Goal: Find specific page/section: Find specific page/section

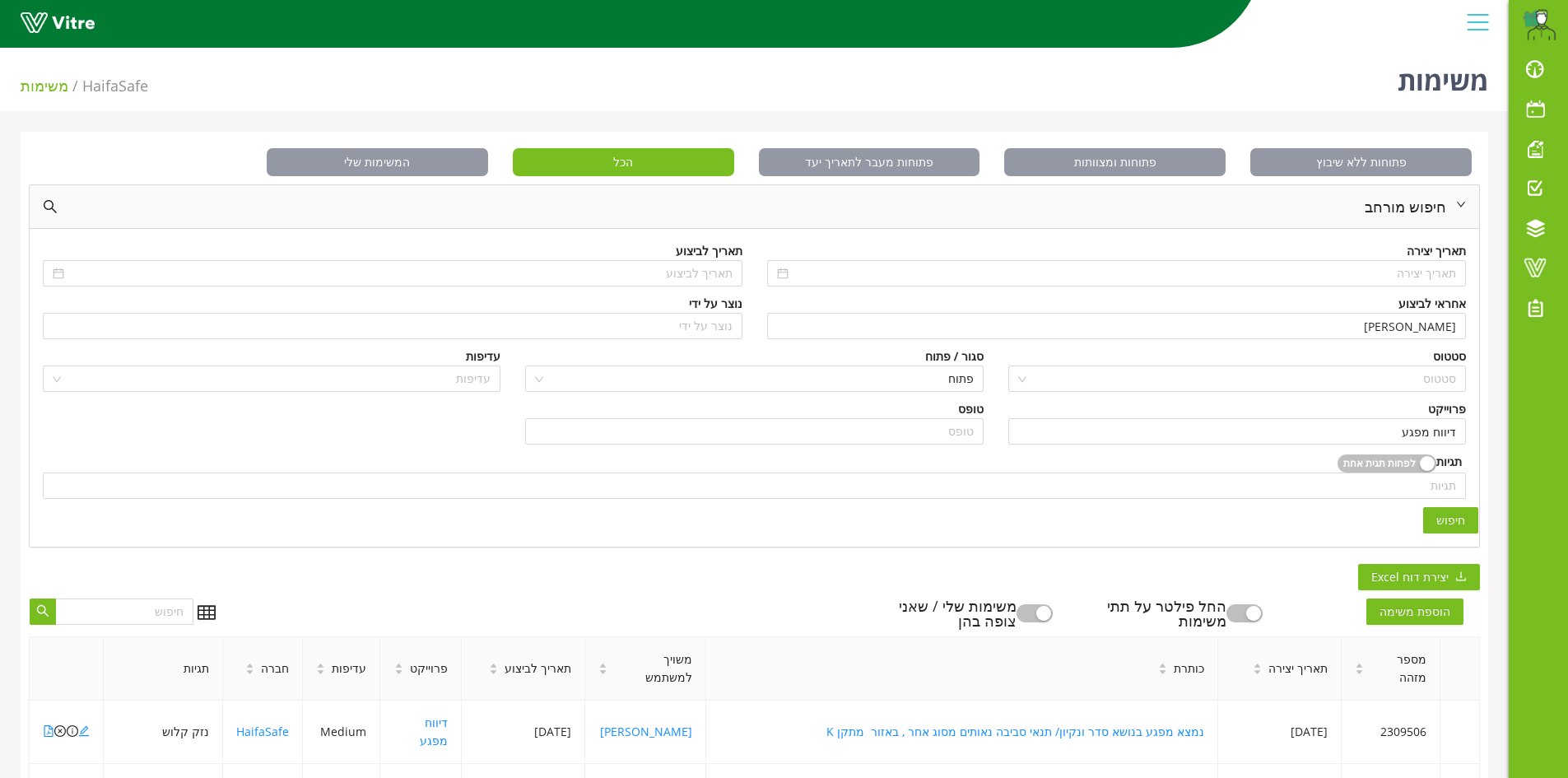
scroll to position [447, 0]
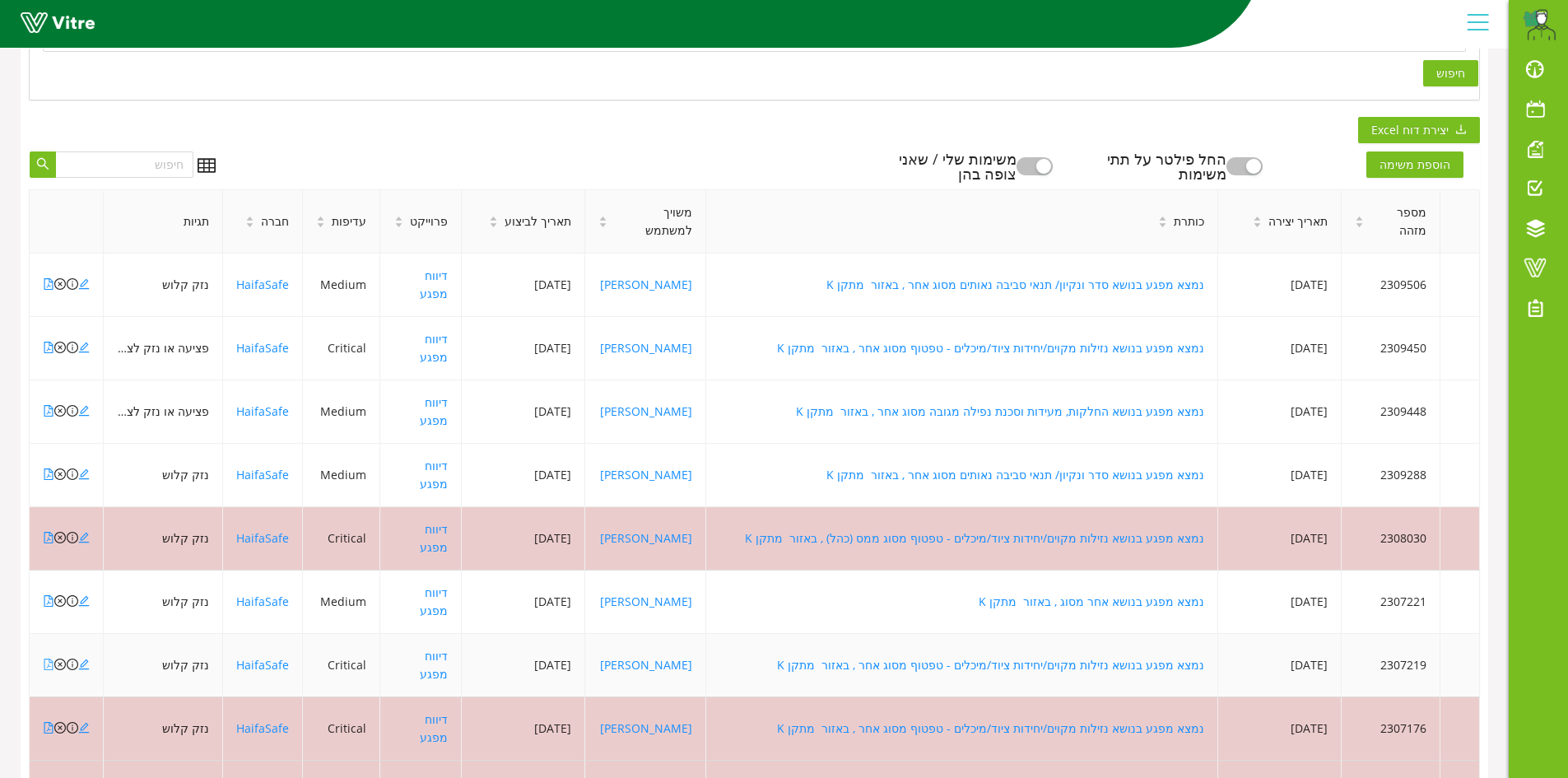
click at [46, 658] on icon "file-pdf" at bounding box center [49, 664] width 12 height 12
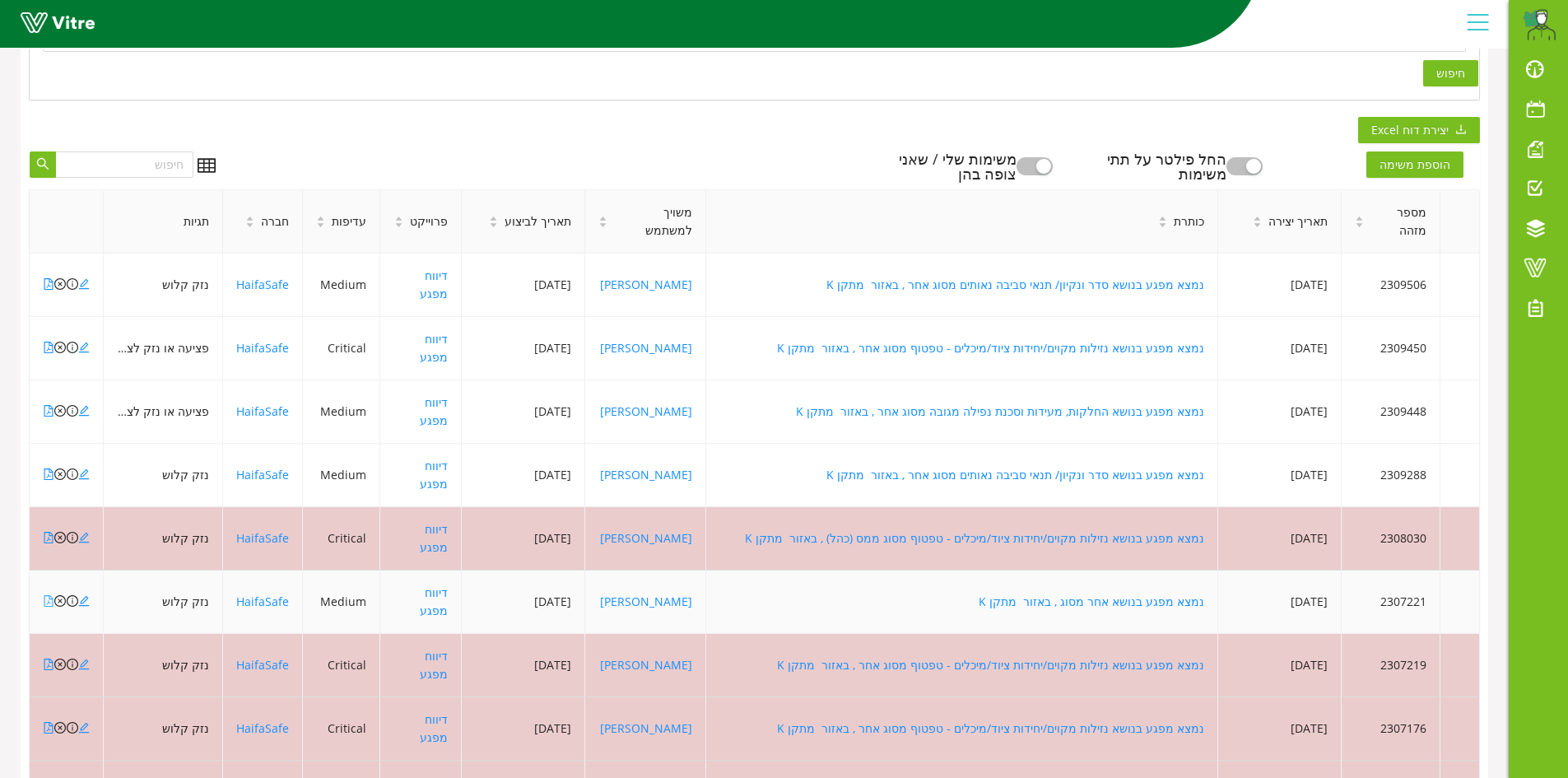
click at [50, 595] on icon "file-pdf" at bounding box center [49, 601] width 12 height 12
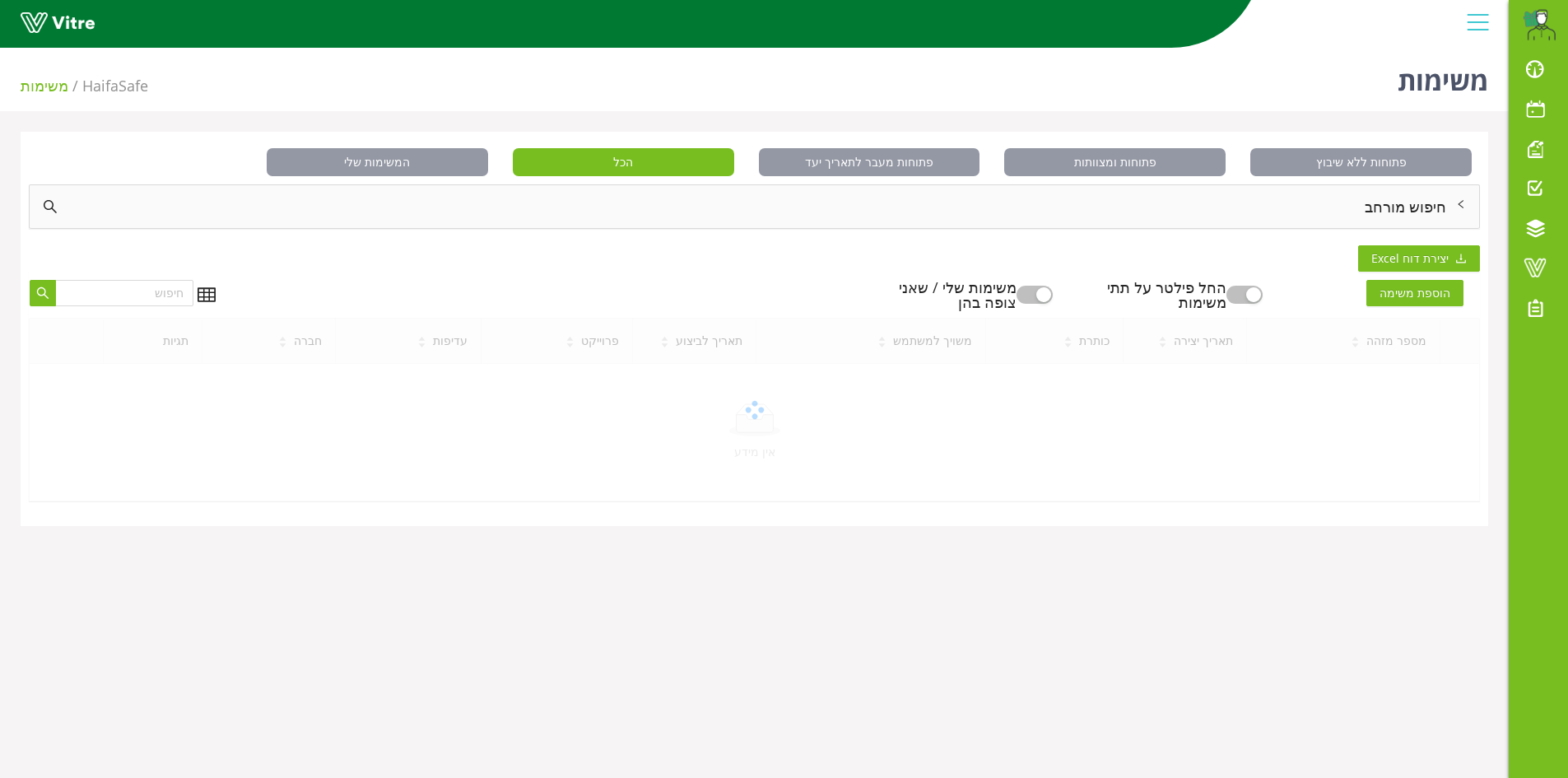
scroll to position [41, 0]
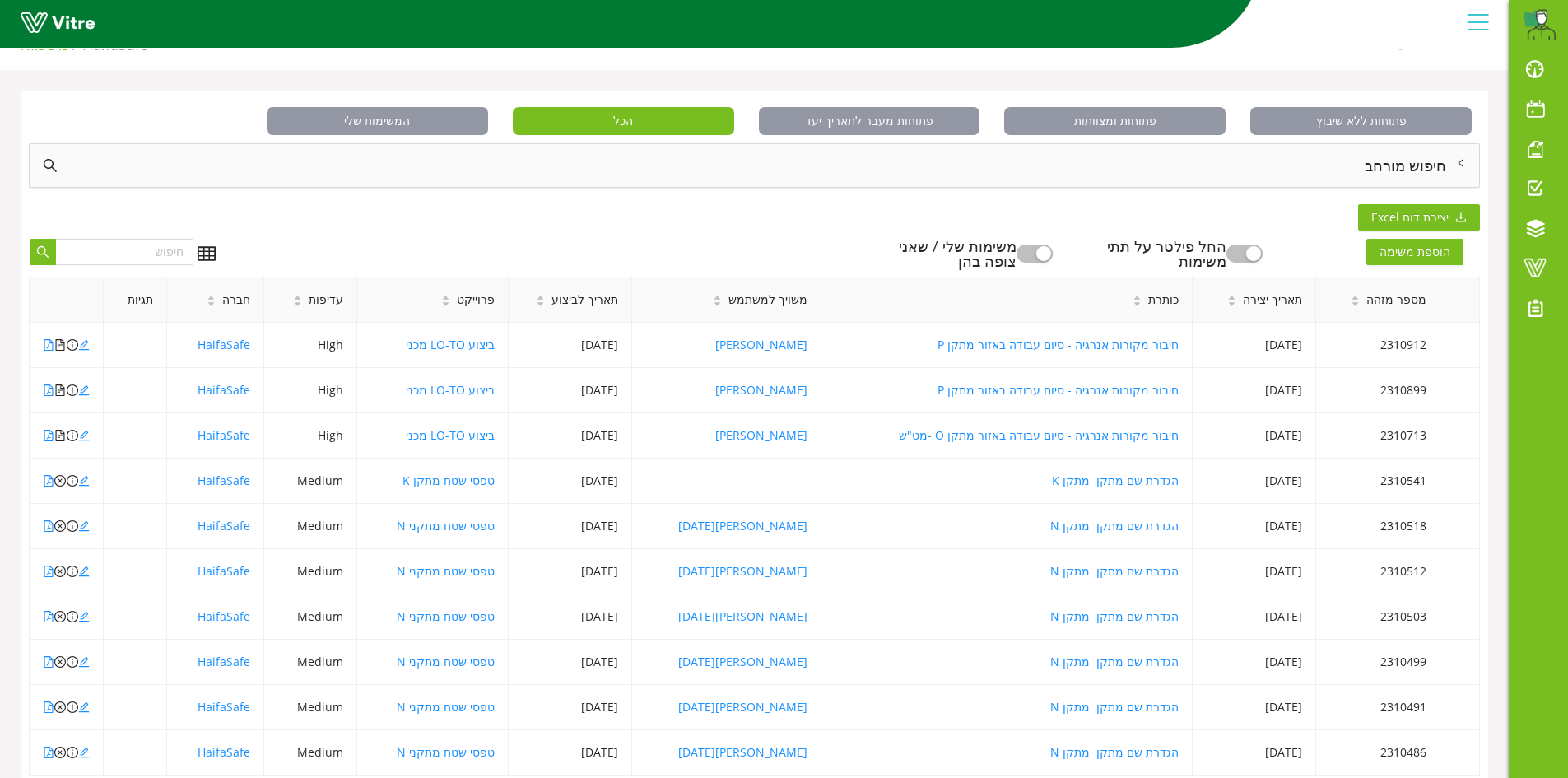
click at [1401, 167] on div "חיפוש מורחב" at bounding box center [754, 166] width 1449 height 43
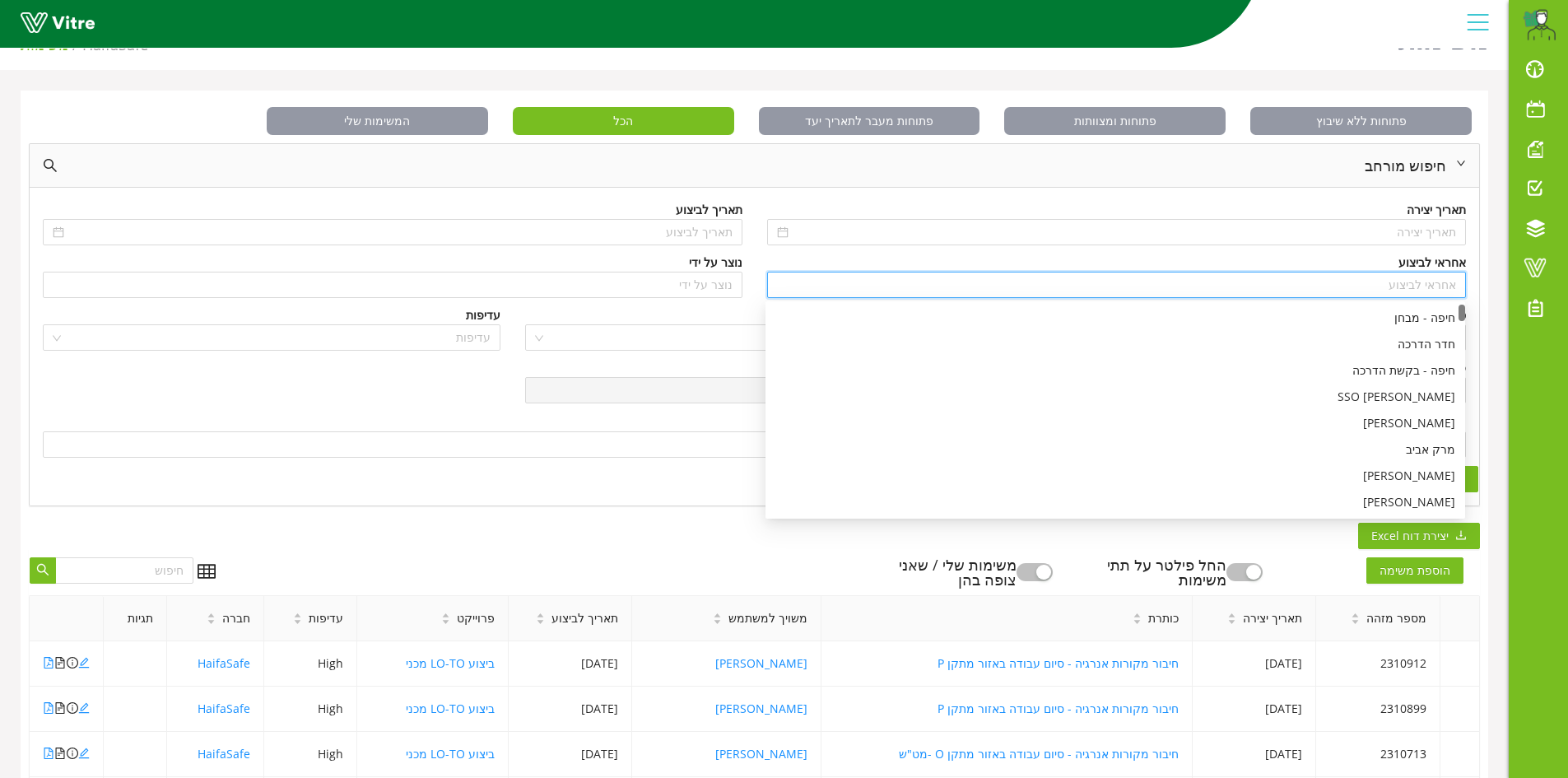
click at [1429, 281] on input "search" at bounding box center [1116, 285] width 680 height 24
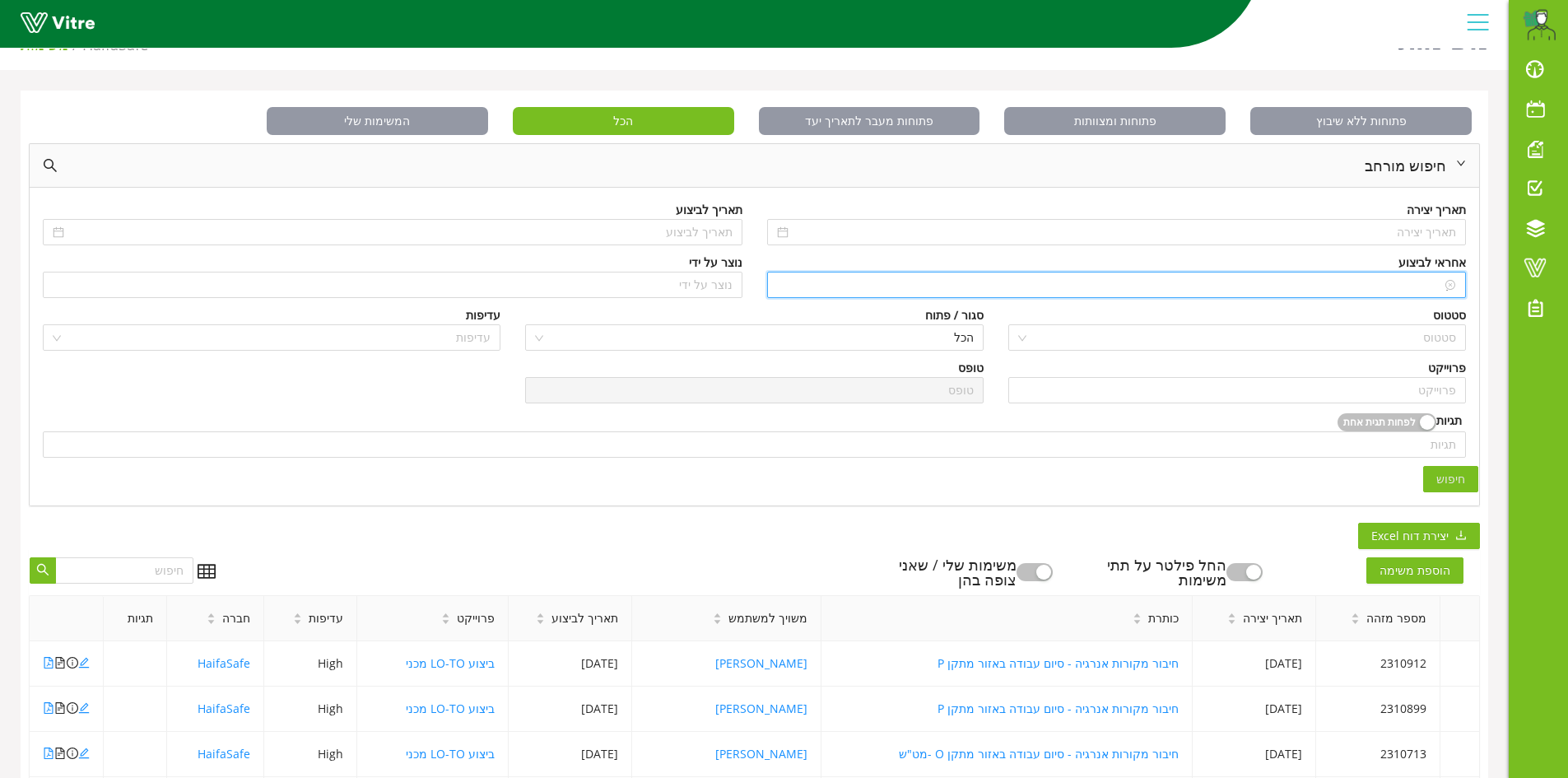
type input "n"
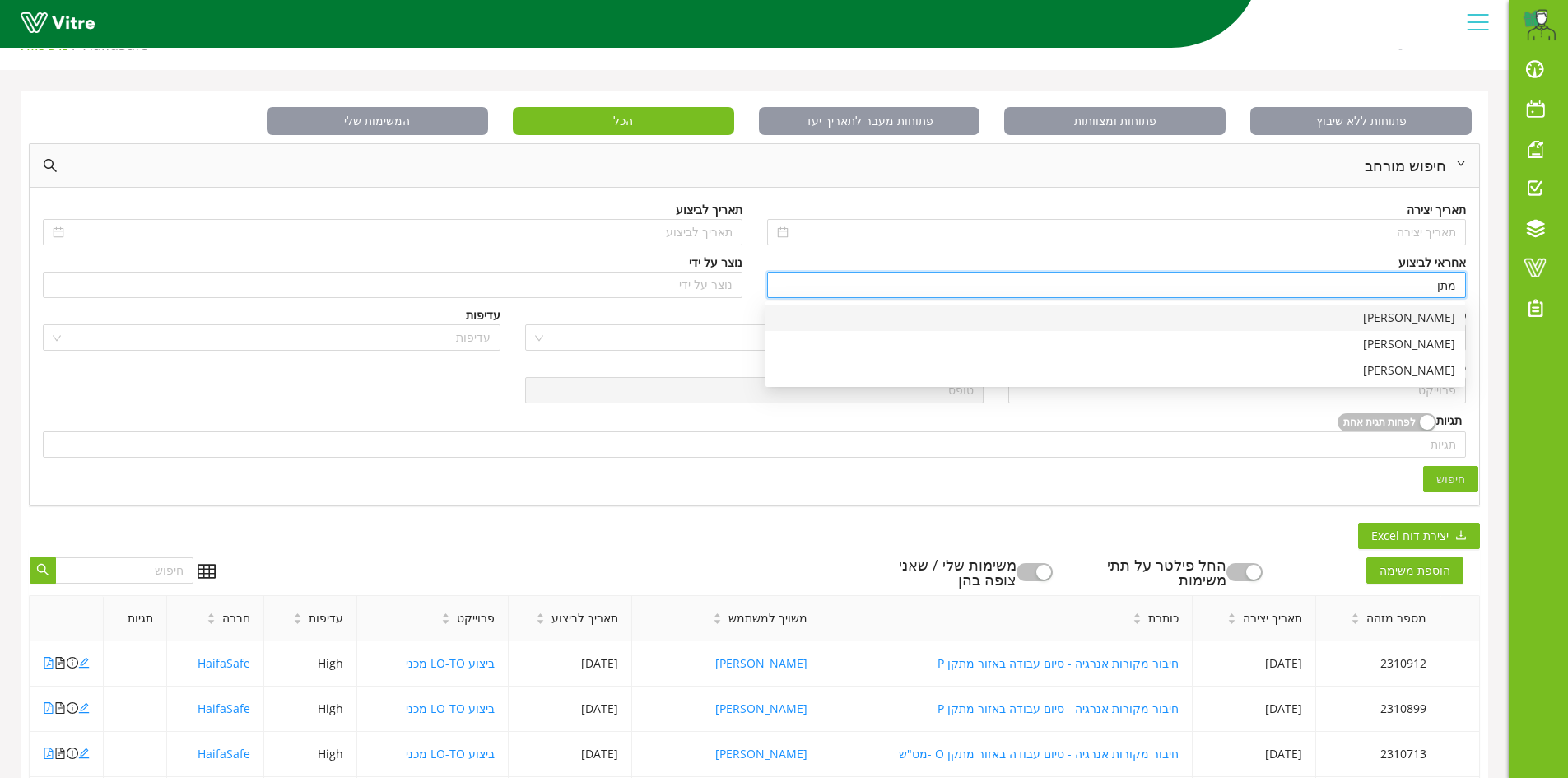
click at [1432, 318] on div "[PERSON_NAME]" at bounding box center [1114, 318] width 680 height 18
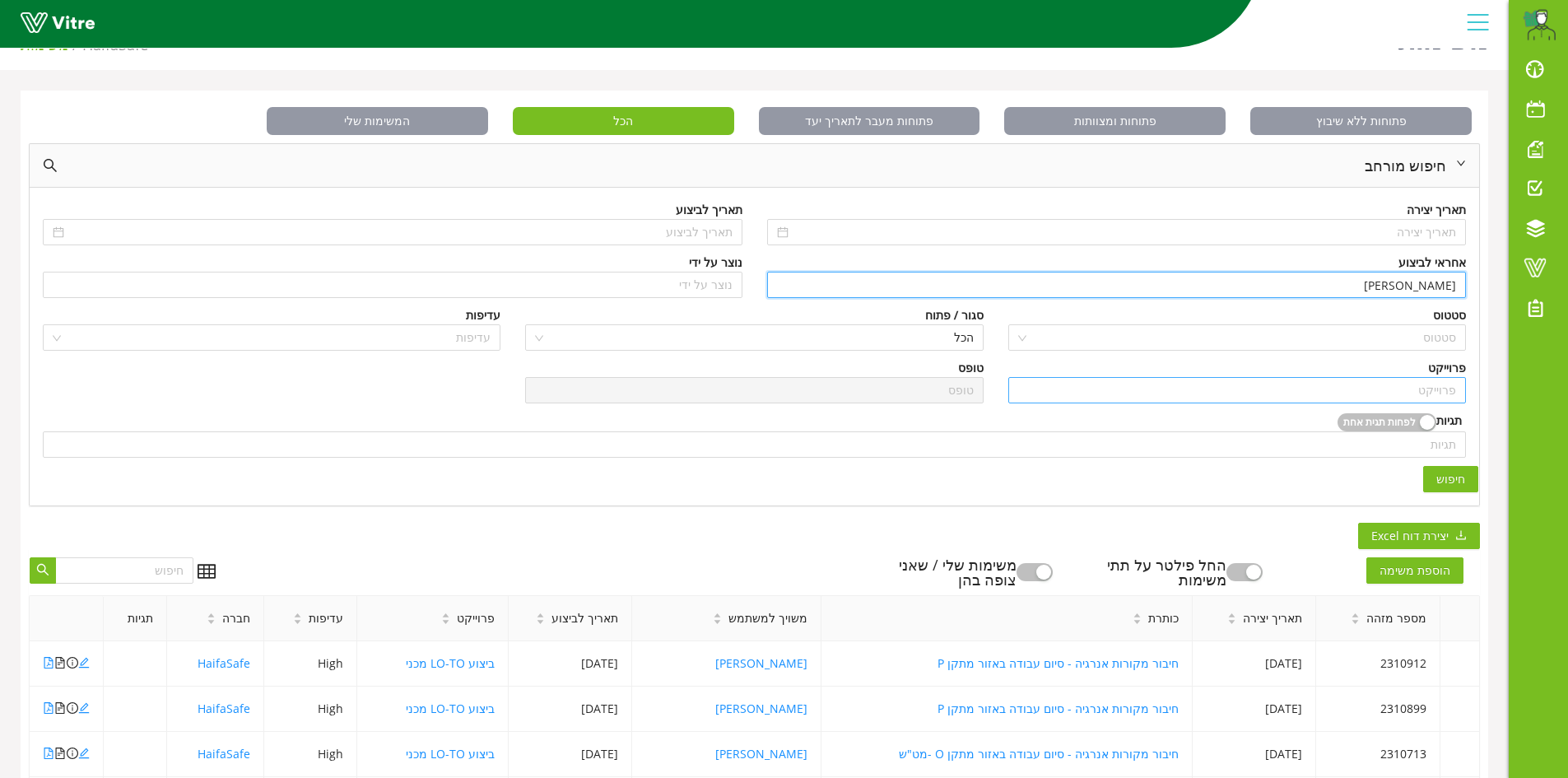
type input "[PERSON_NAME]"
click at [1431, 387] on input "search" at bounding box center [1237, 390] width 437 height 24
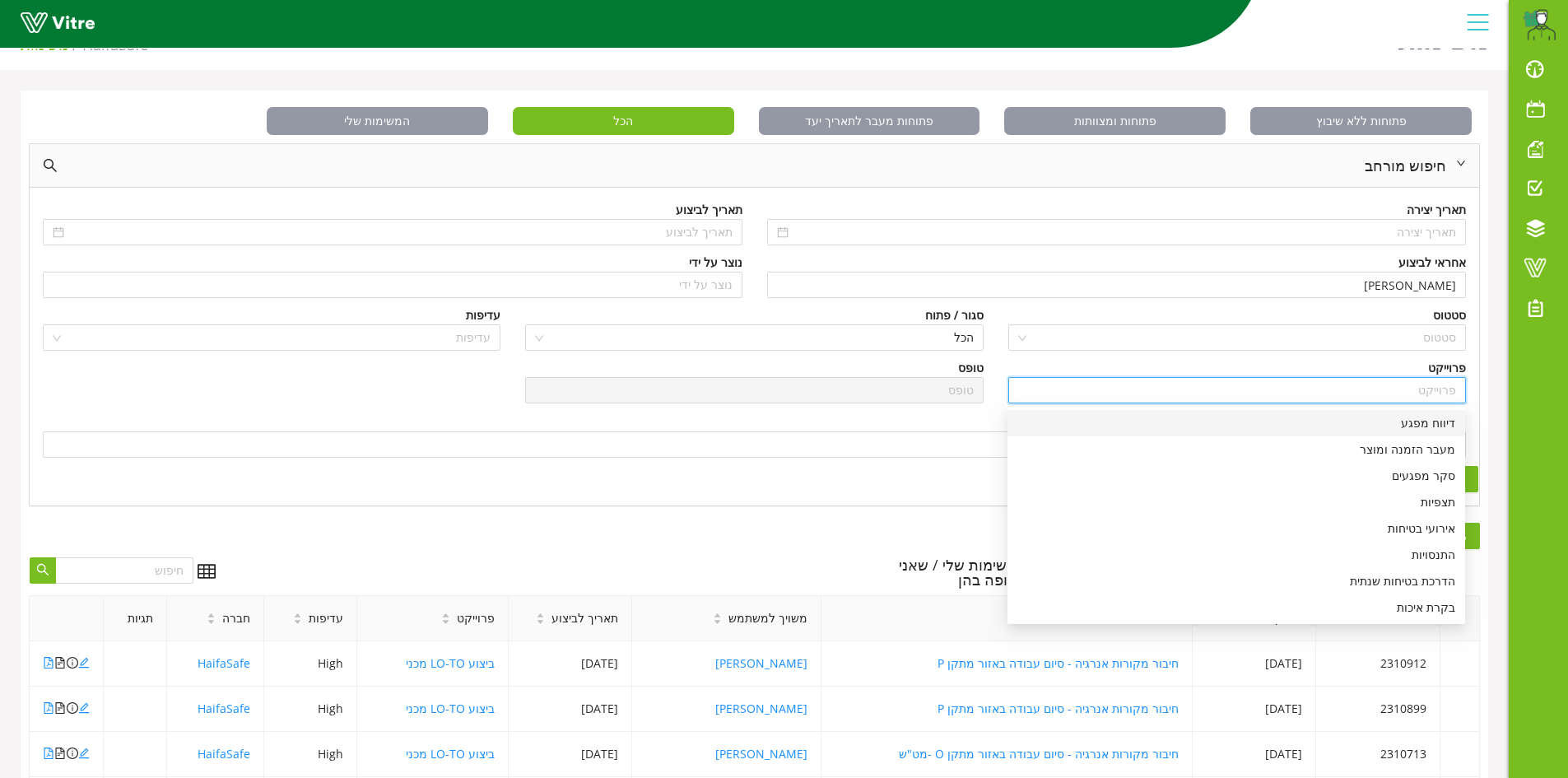
click at [1429, 424] on div "דיווח מפגע" at bounding box center [1236, 423] width 437 height 18
type input "דיווח מפגע"
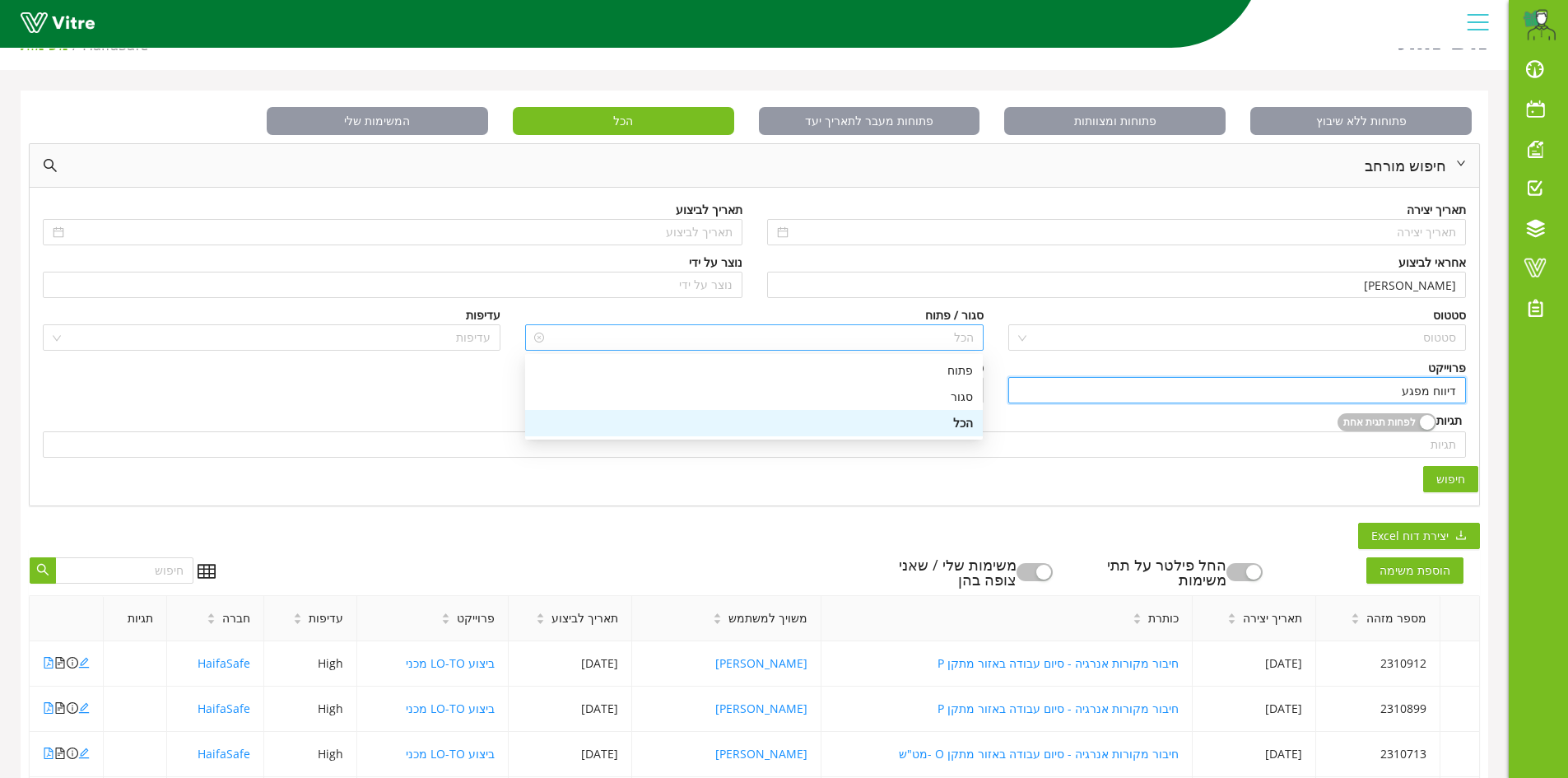
click at [956, 335] on span "הכל" at bounding box center [753, 337] width 437 height 24
click at [964, 375] on div "פתוח" at bounding box center [753, 370] width 437 height 18
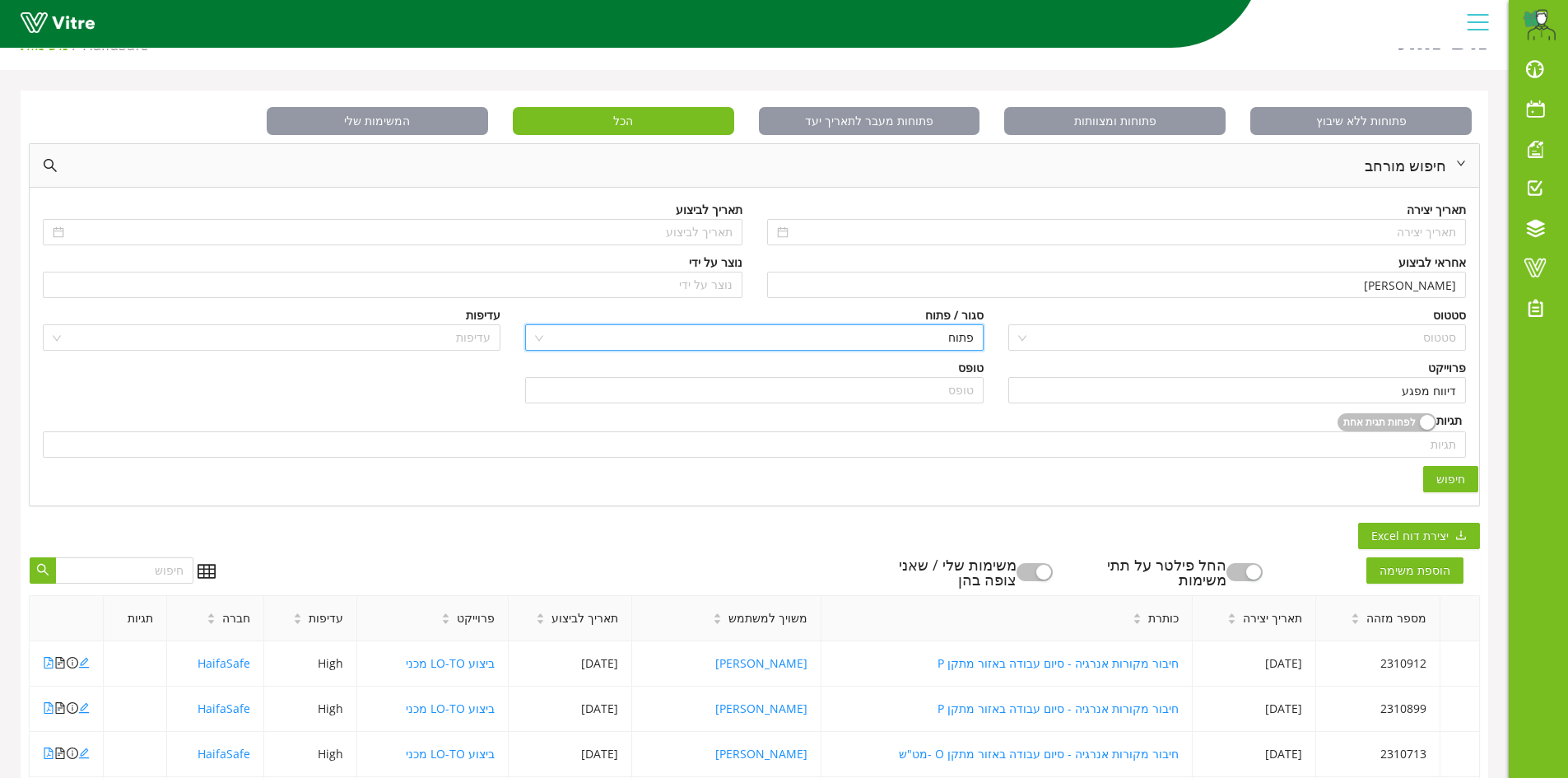
click at [1450, 473] on span "חיפוש" at bounding box center [1450, 479] width 29 height 18
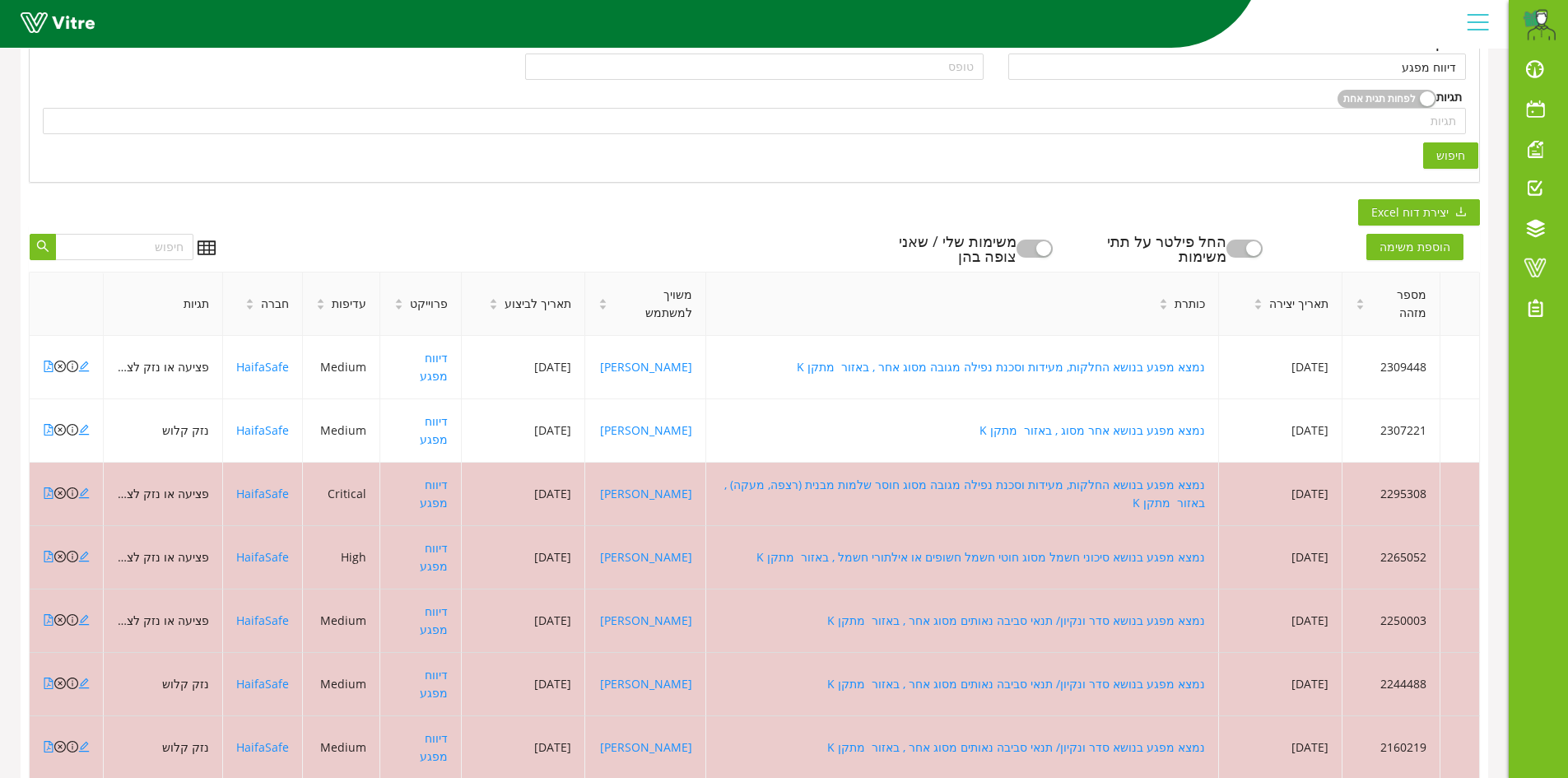
scroll to position [370, 0]
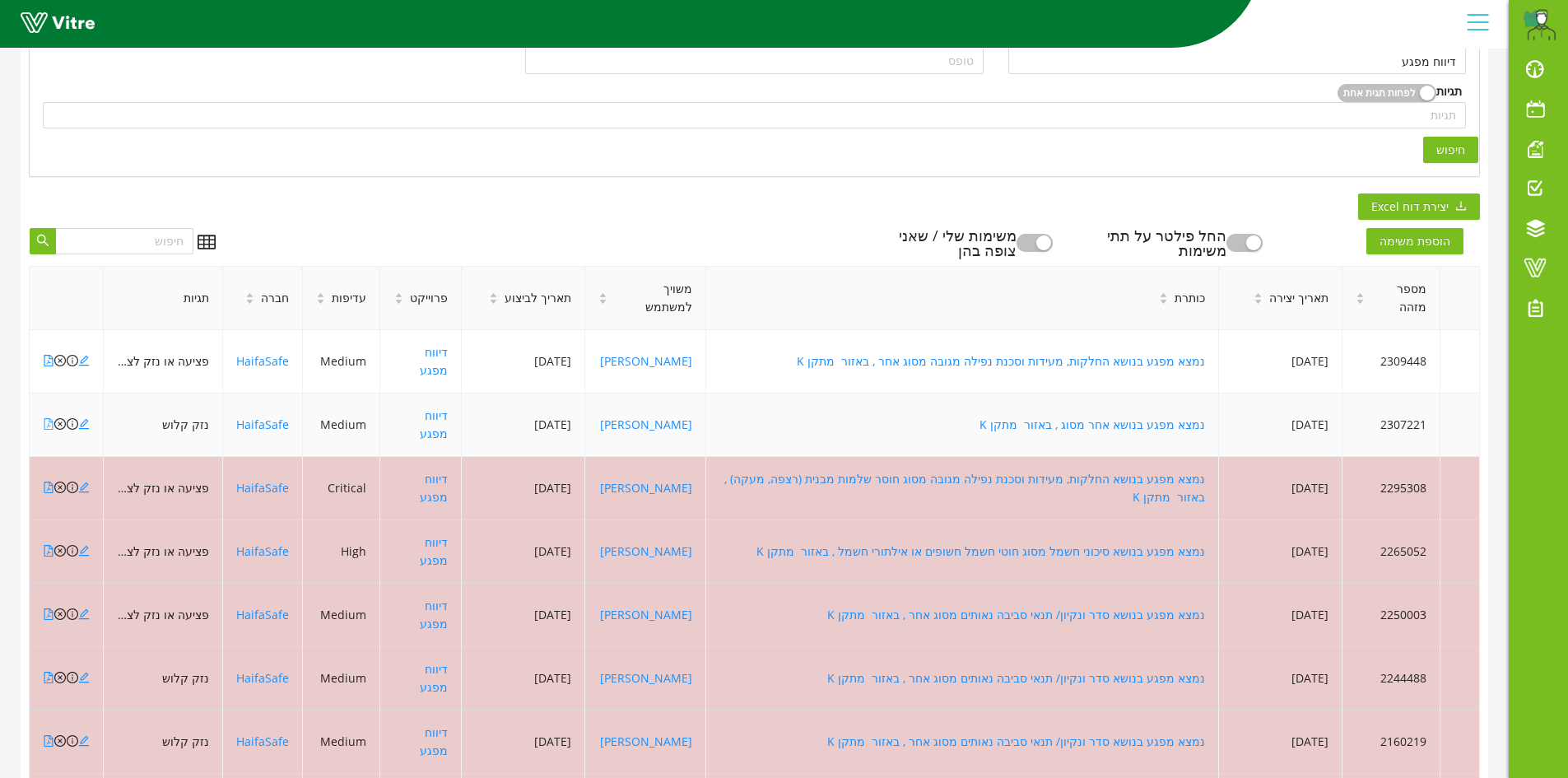
click at [46, 418] on icon "file-pdf" at bounding box center [49, 423] width 12 height 12
click at [46, 355] on icon "file-pdf" at bounding box center [49, 360] width 12 height 12
